Goal: Obtain resource: Download file/media

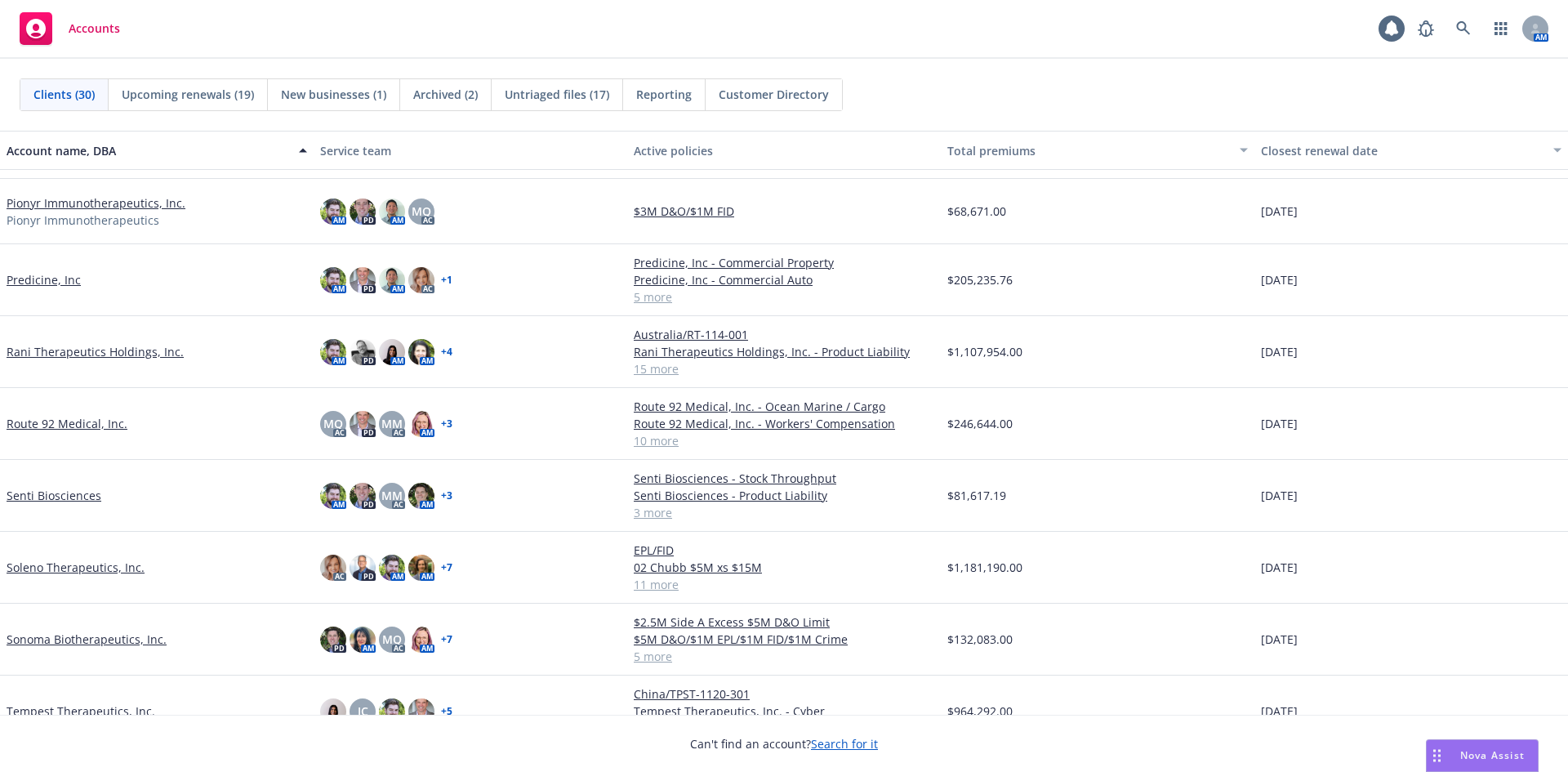
scroll to position [1230, 0]
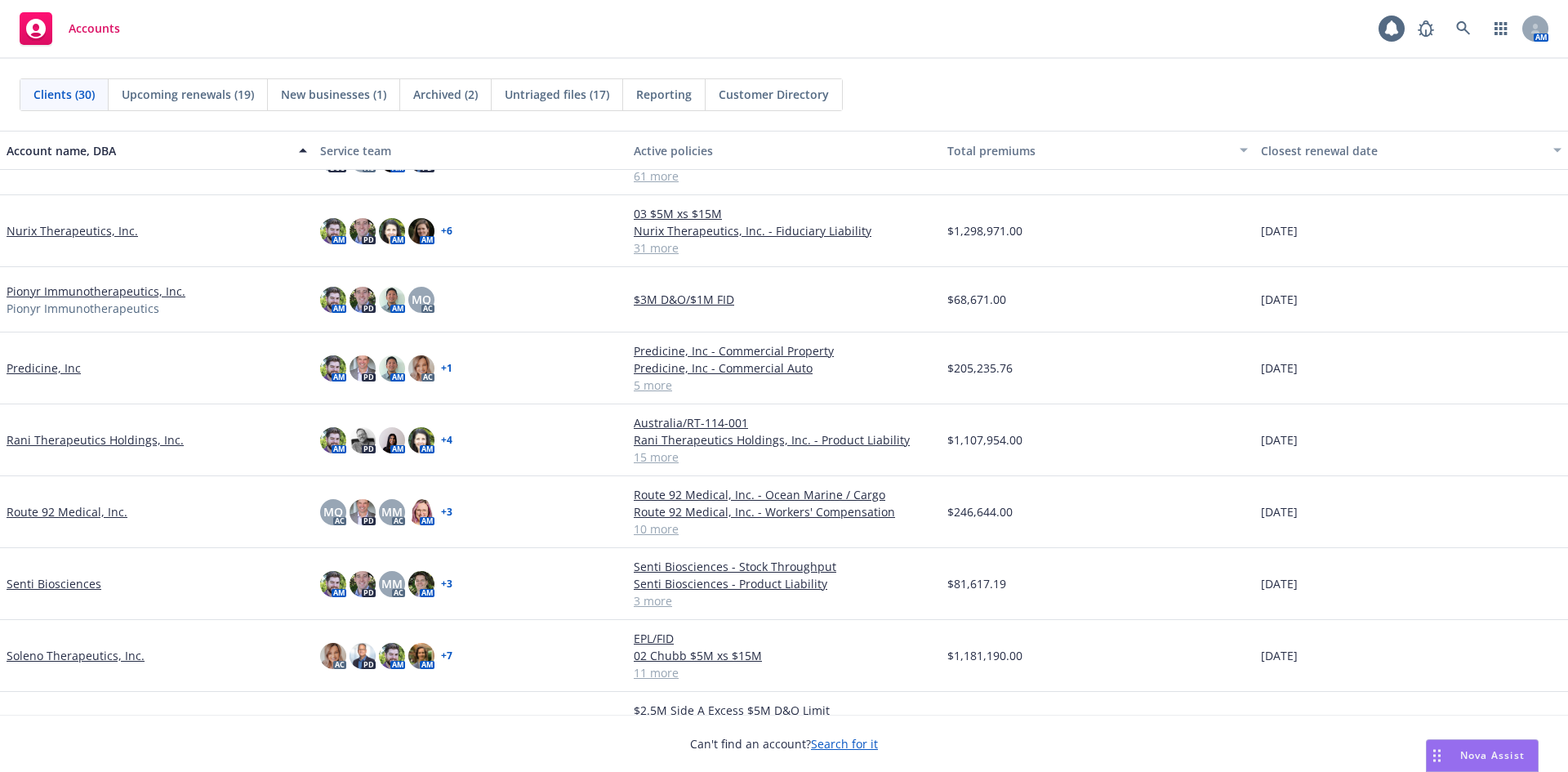
click at [54, 373] on link "Predicine, Inc" at bounding box center [44, 367] width 74 height 17
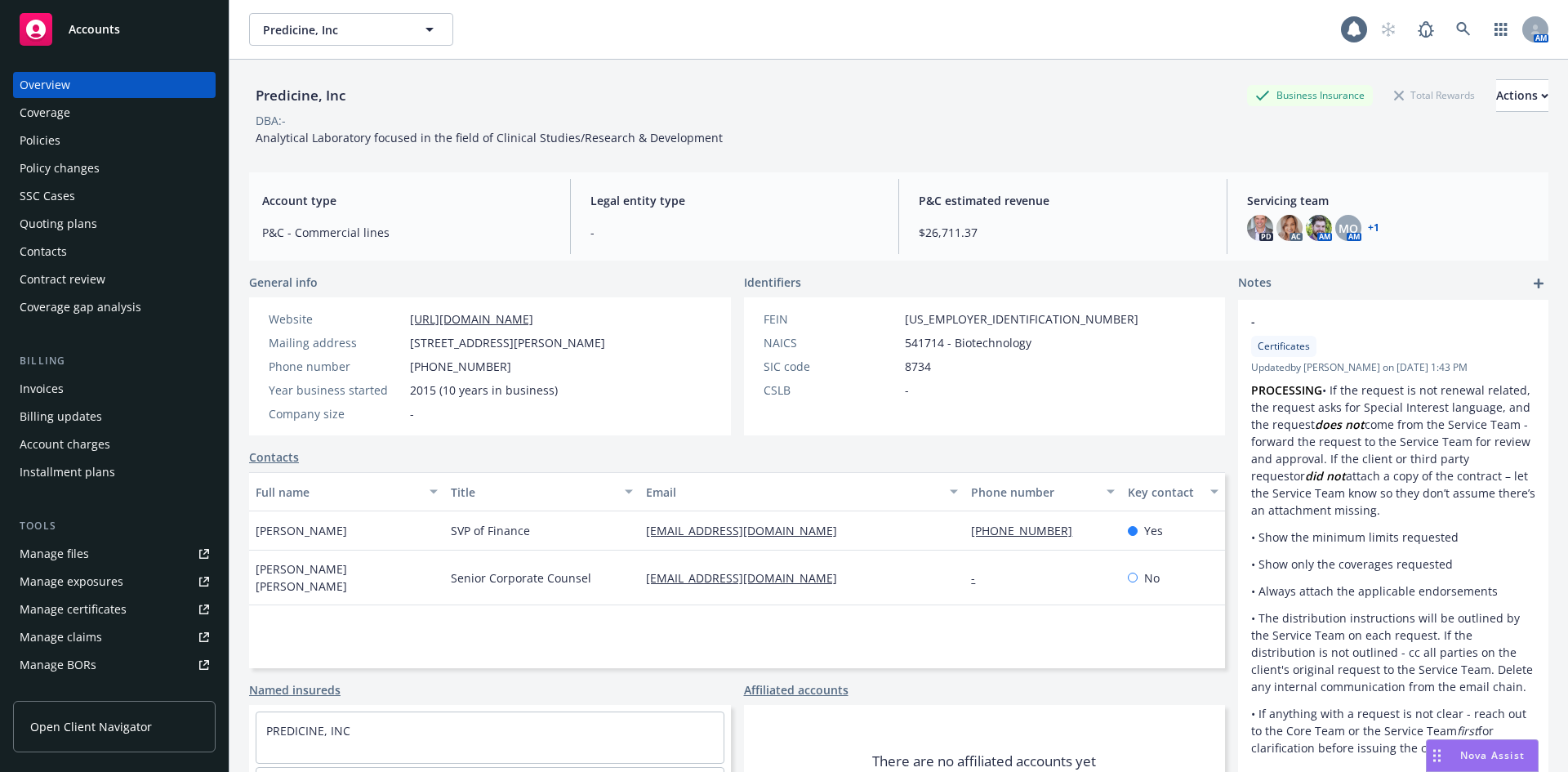
click at [62, 134] on div "Policies" at bounding box center [115, 140] width 190 height 26
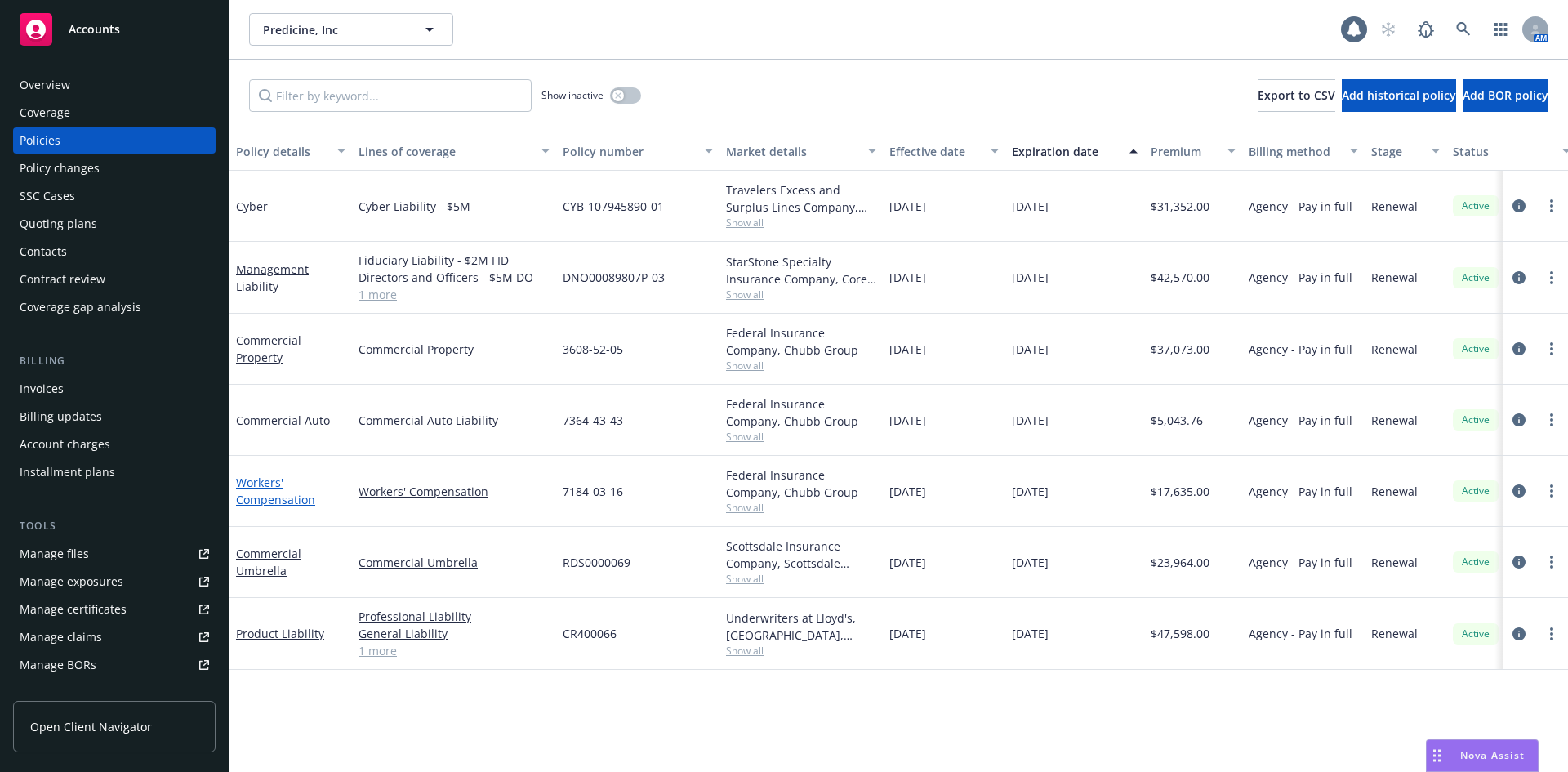
click at [280, 504] on link "Workers' Compensation" at bounding box center [275, 491] width 79 height 33
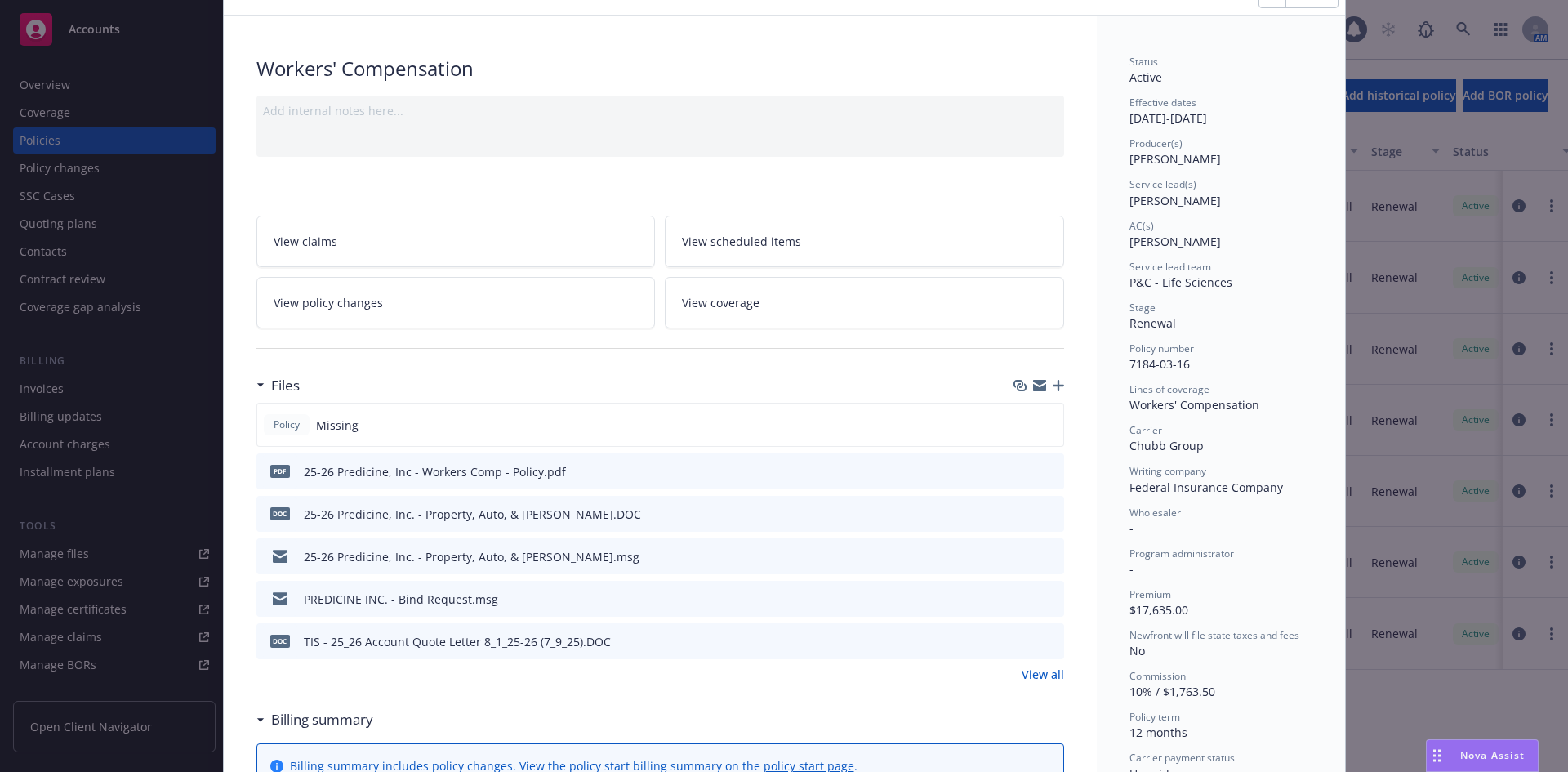
scroll to position [327, 0]
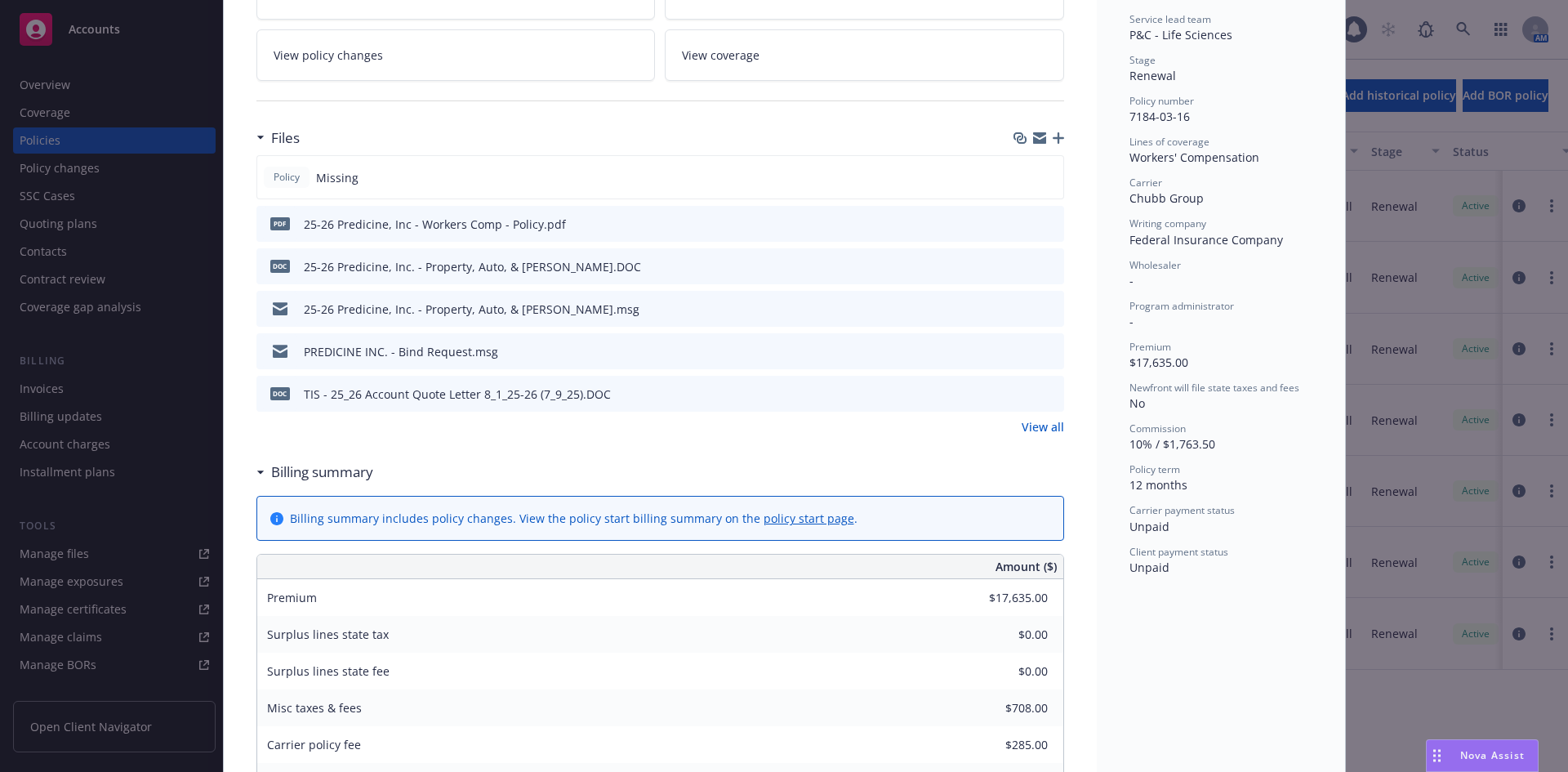
click at [1041, 350] on icon "preview file" at bounding box center [1048, 350] width 15 height 11
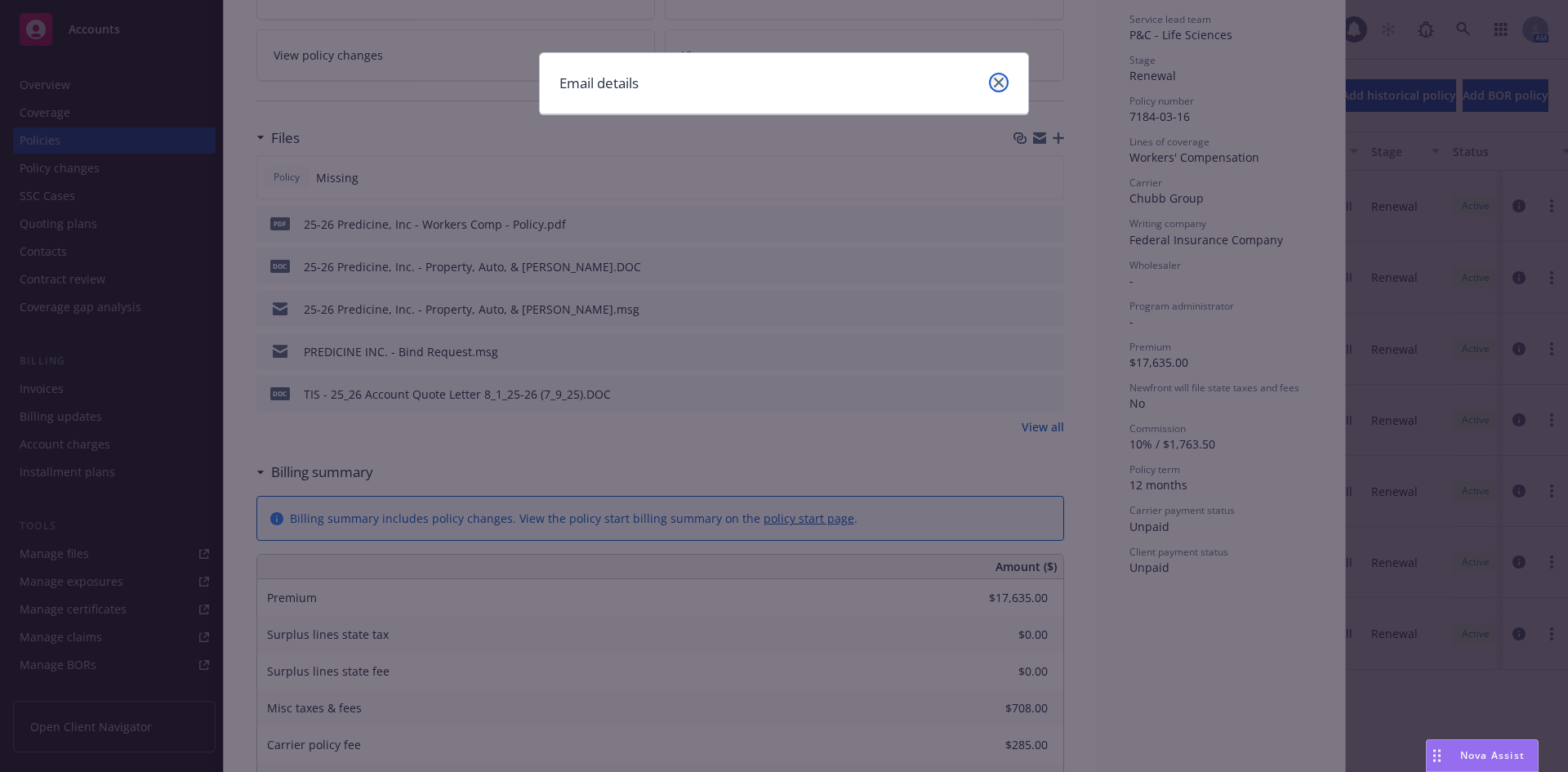
click at [997, 86] on icon "close" at bounding box center [998, 83] width 10 height 10
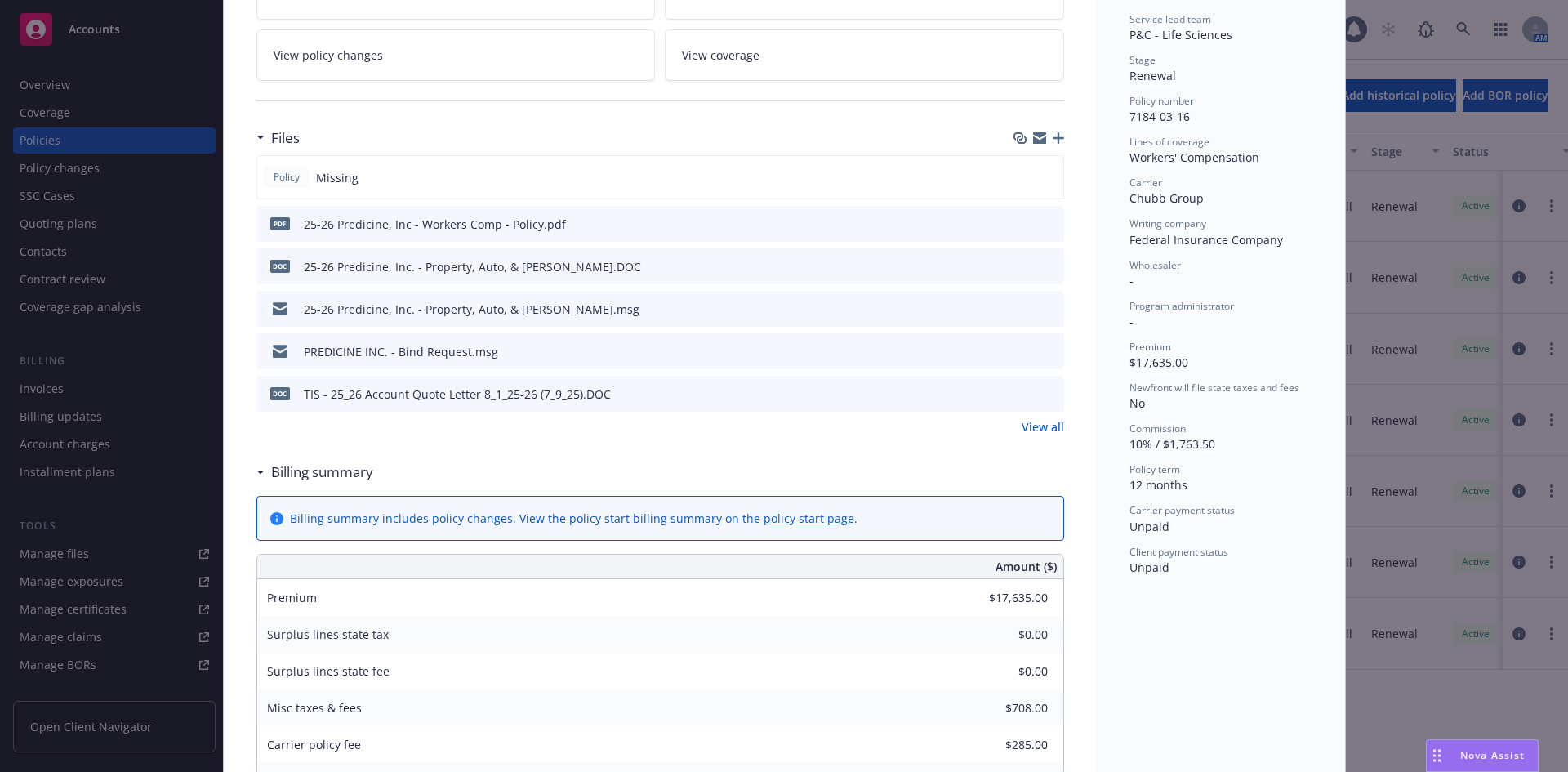
click at [1043, 346] on icon "preview file" at bounding box center [1048, 350] width 15 height 11
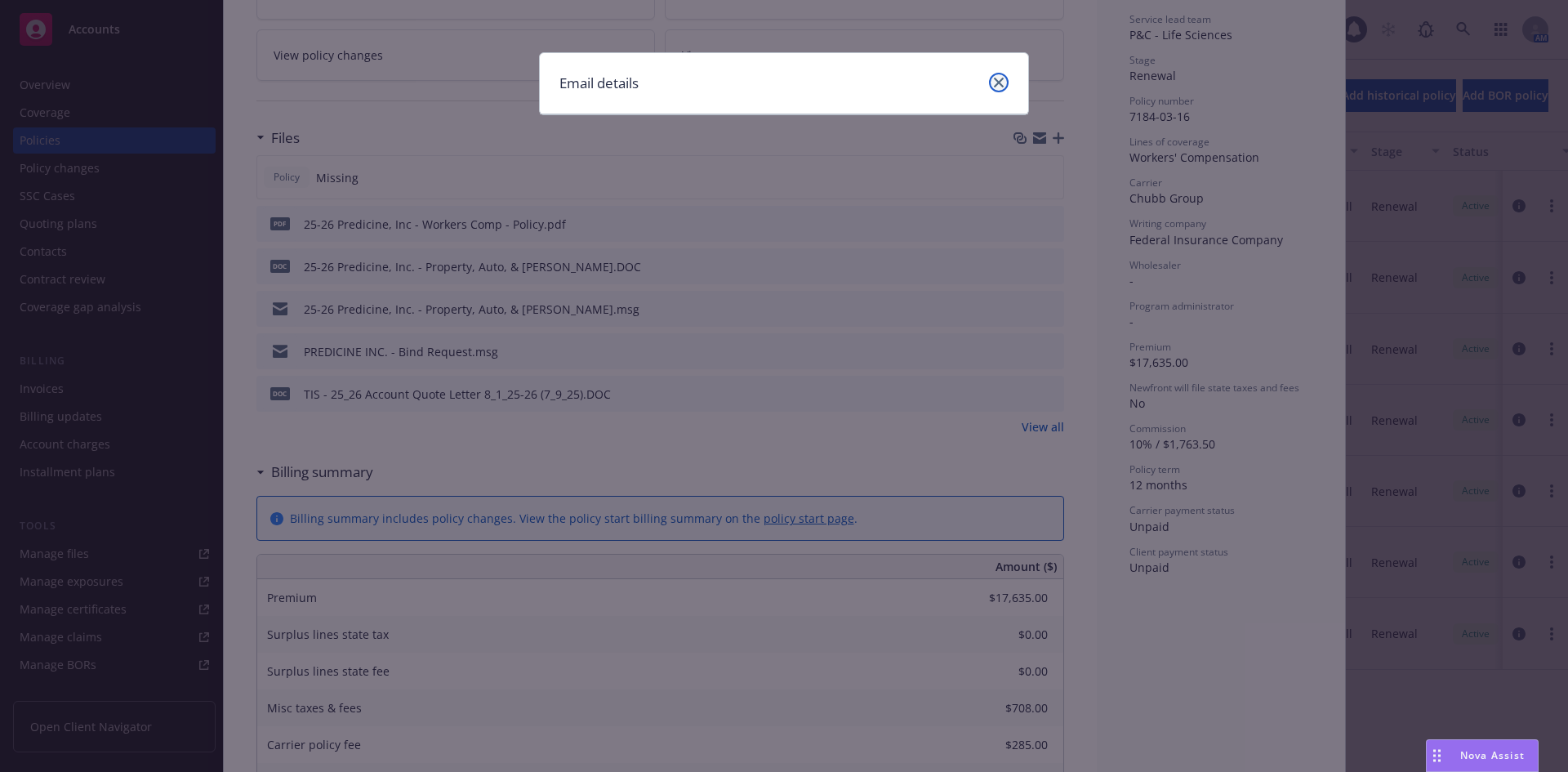
click at [997, 81] on icon "close" at bounding box center [998, 83] width 10 height 10
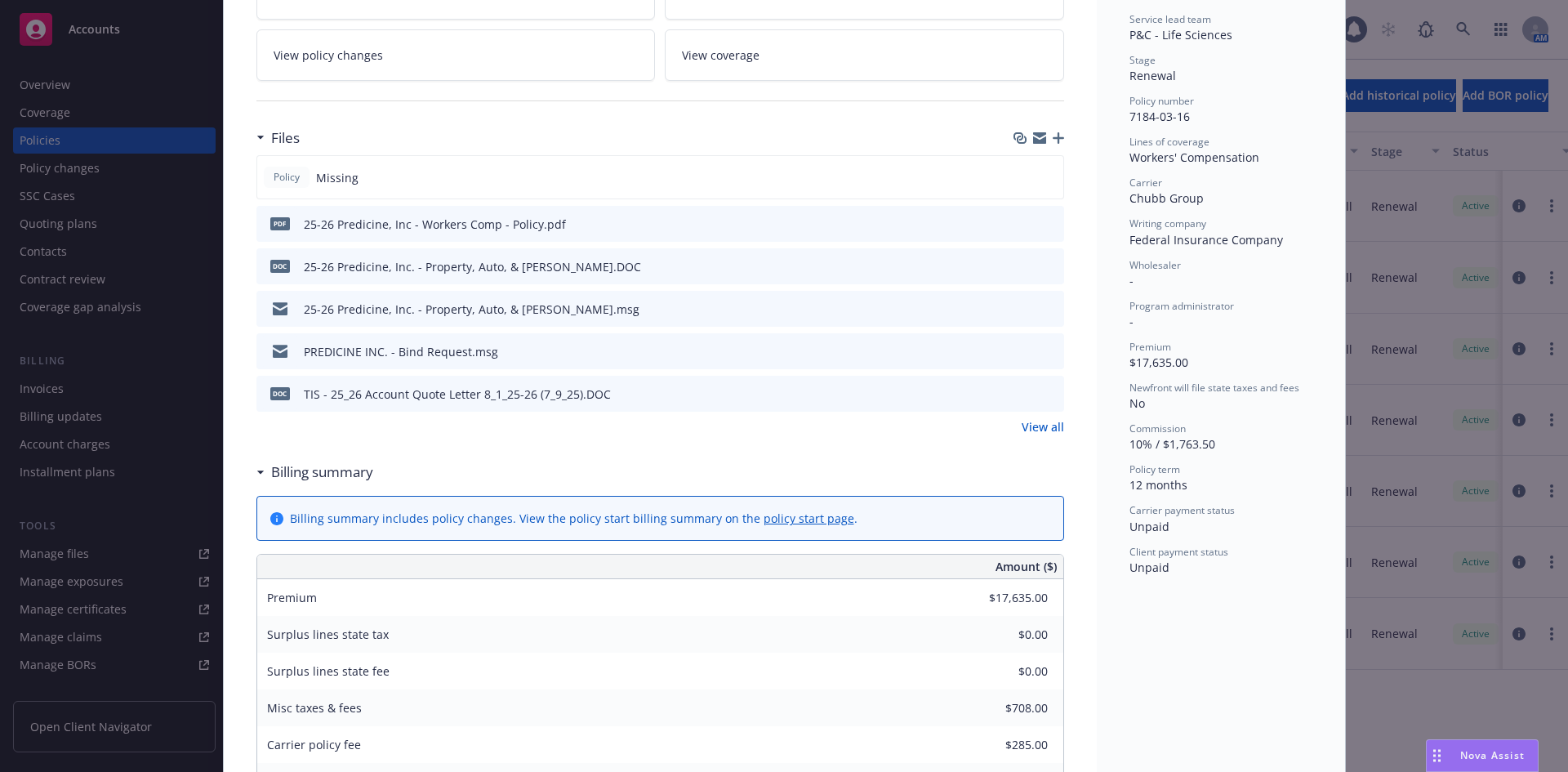
click at [455, 350] on div "PREDICINE INC. - Bind Request.msg" at bounding box center [401, 351] width 194 height 17
click at [1016, 350] on icon "download file" at bounding box center [1020, 350] width 13 height 13
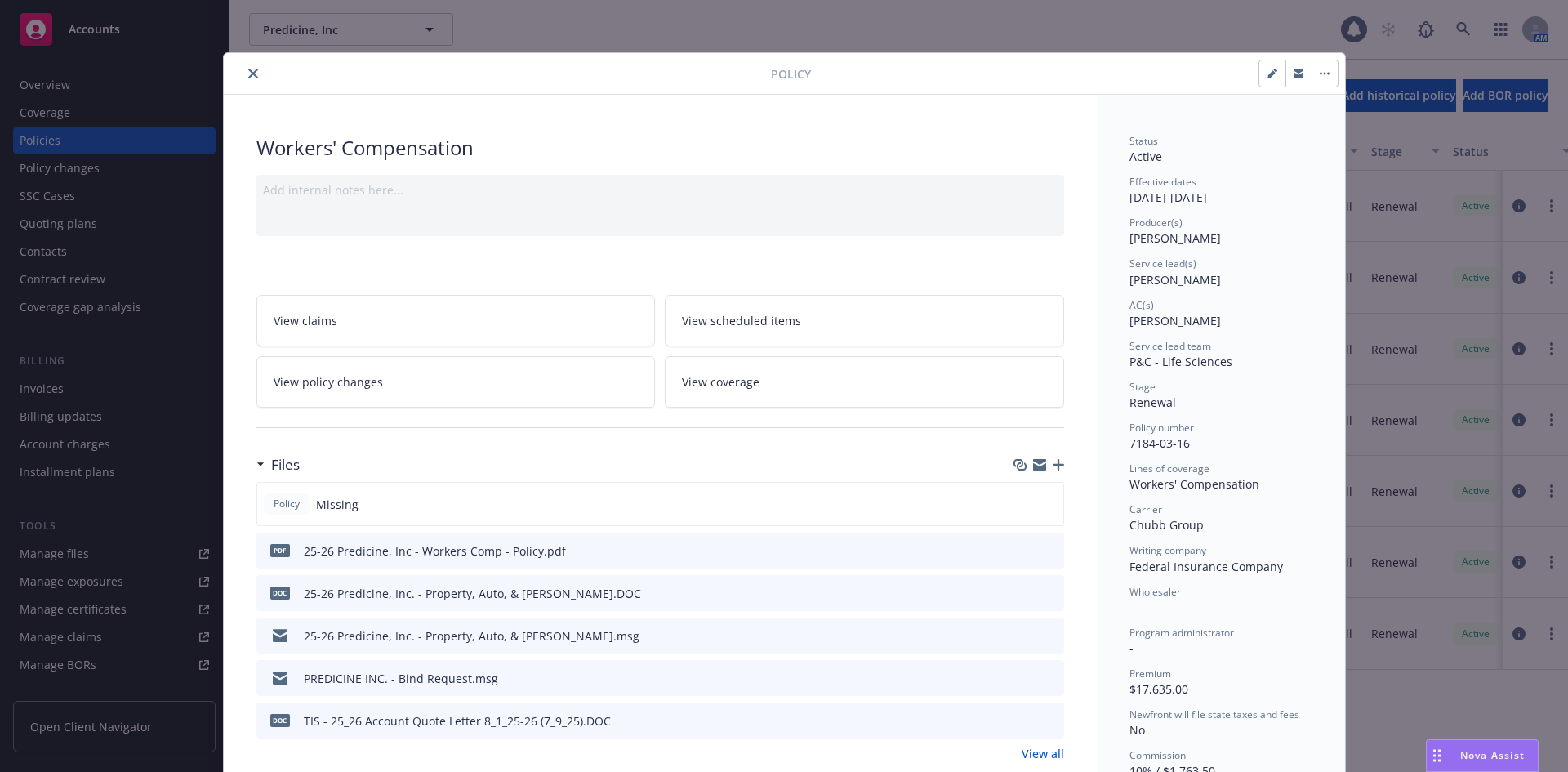
click at [248, 71] on icon "close" at bounding box center [253, 74] width 10 height 10
